Goal: Navigation & Orientation: Understand site structure

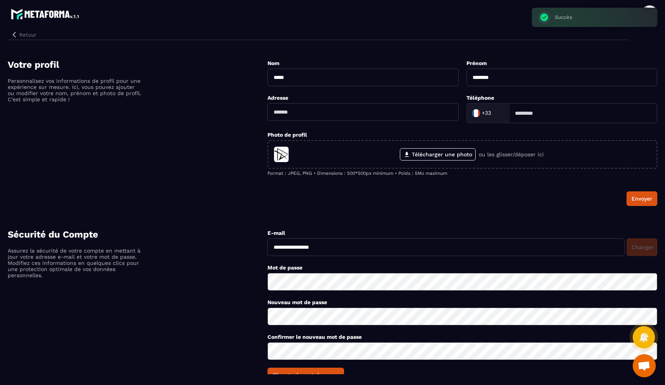
click at [28, 35] on button "Retour" at bounding box center [24, 35] width 32 height 10
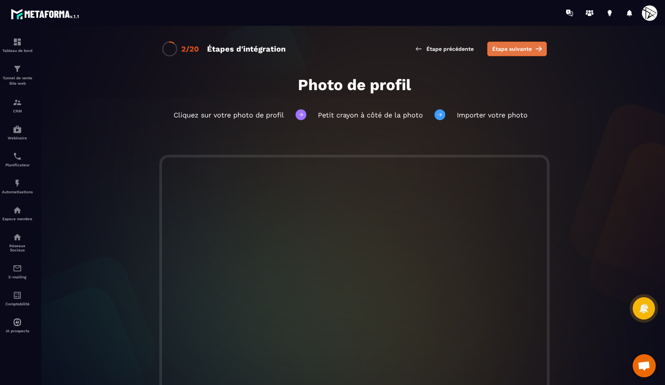
click at [534, 50] on button "Étape suivante" at bounding box center [517, 49] width 60 height 15
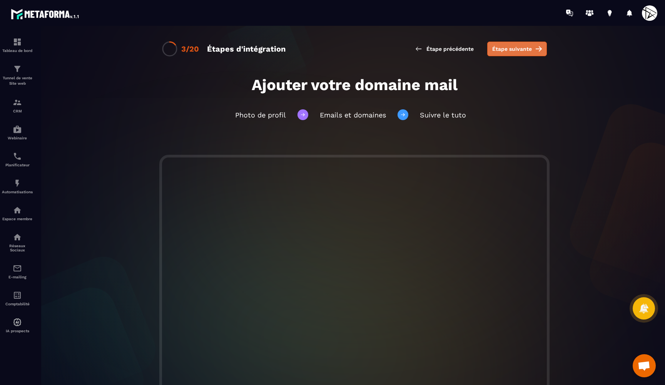
click at [512, 47] on span "Étape suivante" at bounding box center [512, 49] width 40 height 8
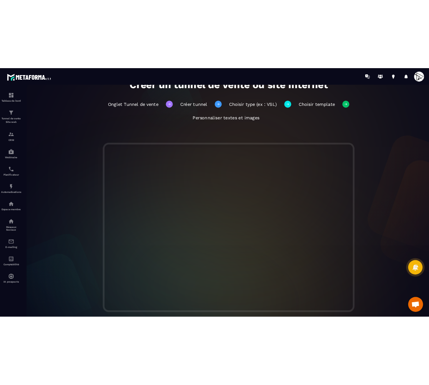
scroll to position [64, 0]
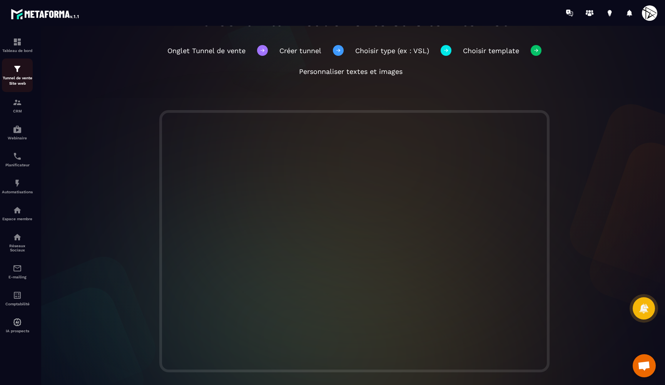
click at [19, 73] on div "Tunnel de vente Site web" at bounding box center [17, 75] width 31 height 22
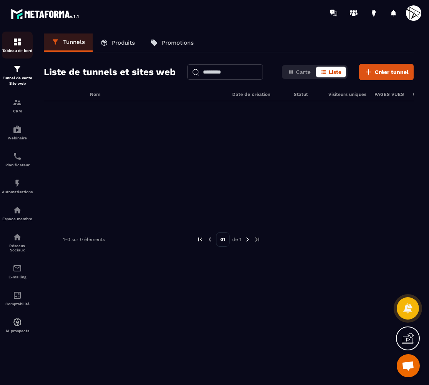
click at [14, 42] on img at bounding box center [17, 41] width 9 height 9
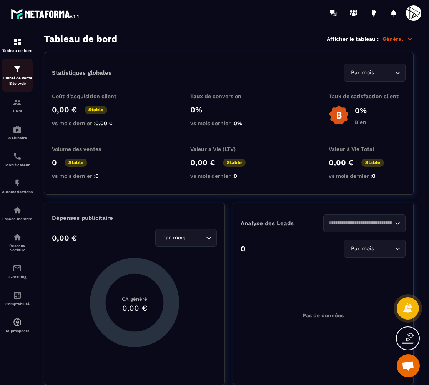
click at [15, 66] on img at bounding box center [17, 68] width 9 height 9
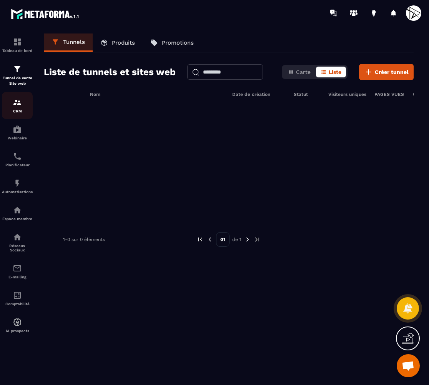
click at [18, 107] on div "CRM" at bounding box center [17, 105] width 31 height 15
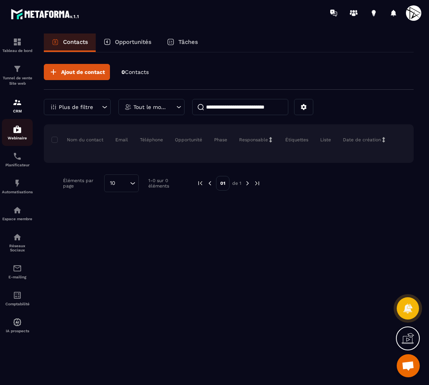
click at [21, 128] on img at bounding box center [17, 129] width 9 height 9
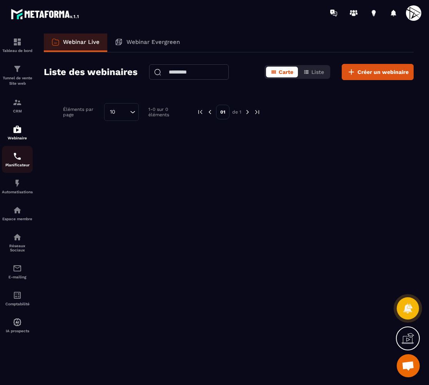
click at [20, 155] on img at bounding box center [17, 156] width 9 height 9
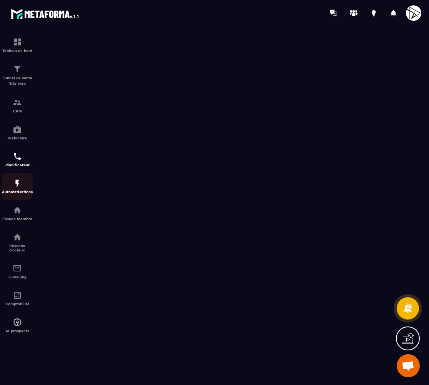
click at [17, 182] on img at bounding box center [17, 182] width 9 height 9
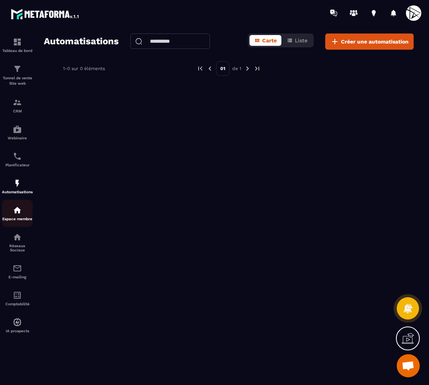
click at [20, 207] on img at bounding box center [17, 209] width 9 height 9
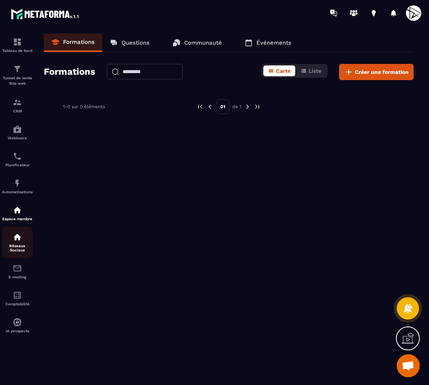
click at [26, 240] on div "Réseaux Sociaux" at bounding box center [17, 242] width 31 height 20
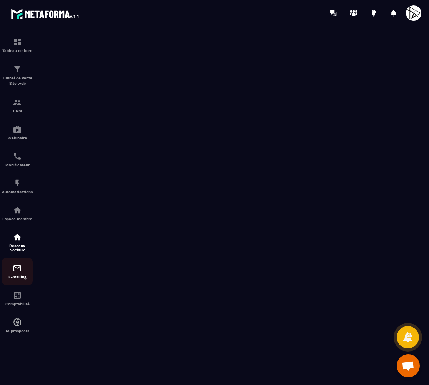
click at [13, 269] on img at bounding box center [17, 267] width 9 height 9
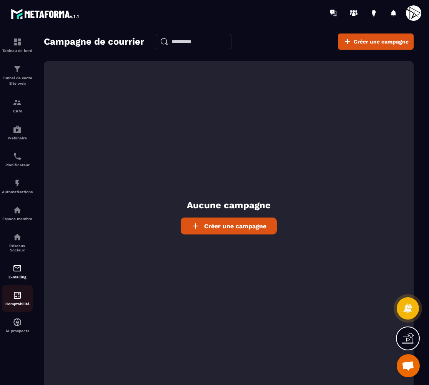
click at [22, 297] on div "Comptabilité" at bounding box center [17, 297] width 31 height 15
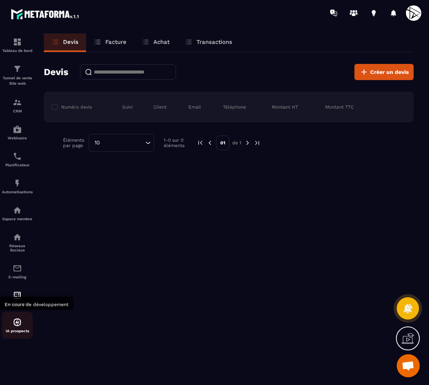
click at [21, 320] on img at bounding box center [17, 321] width 9 height 9
click at [411, 11] on span at bounding box center [413, 12] width 15 height 15
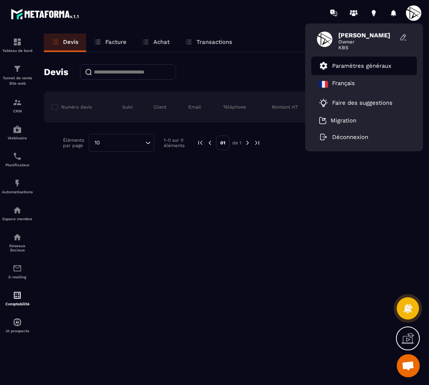
click at [357, 64] on p "Paramètres généraux" at bounding box center [361, 65] width 59 height 7
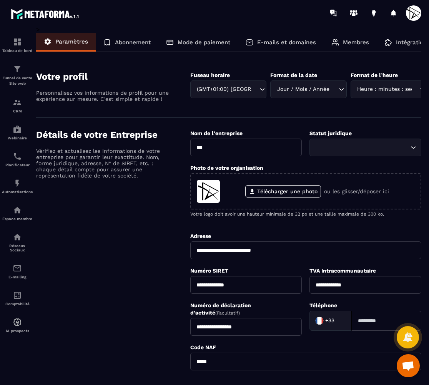
click at [410, 11] on span at bounding box center [413, 12] width 15 height 15
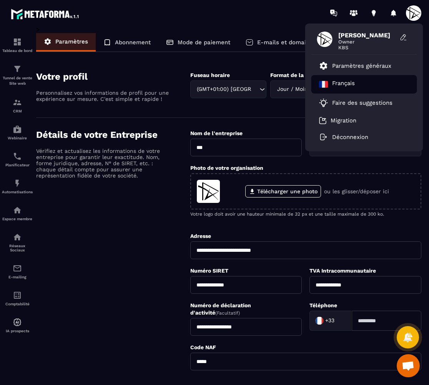
click at [350, 84] on p "Français" at bounding box center [343, 84] width 23 height 9
